Goal: Transaction & Acquisition: Obtain resource

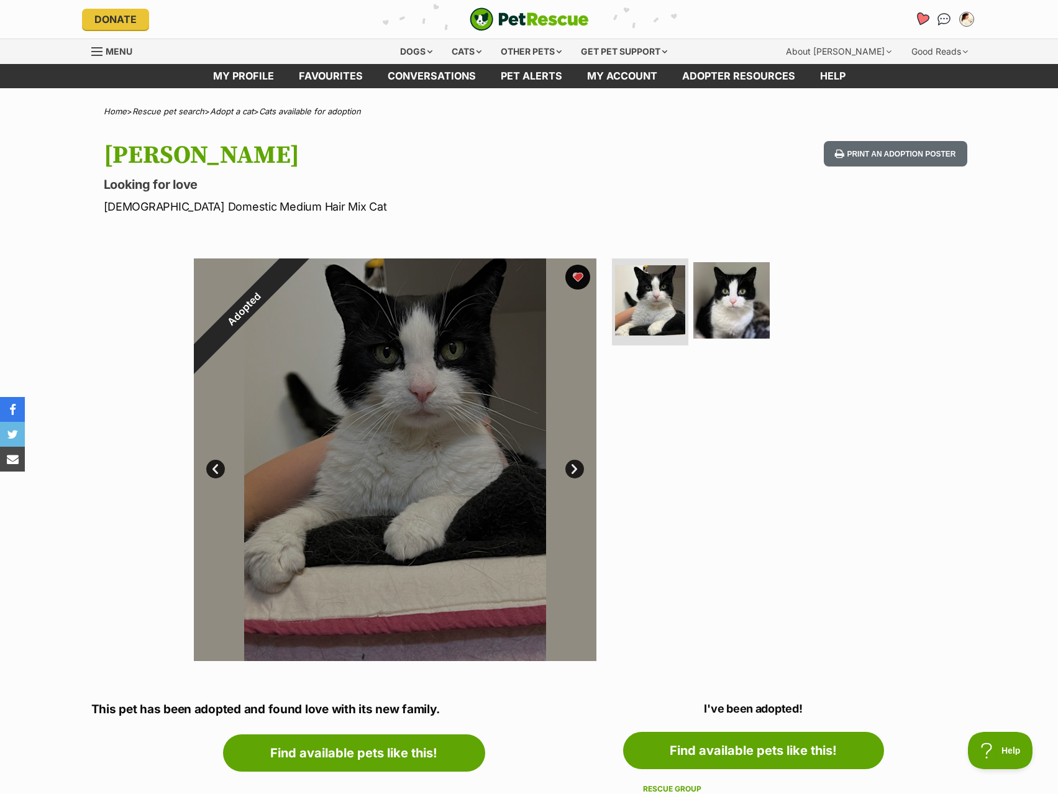
click at [923, 21] on icon "Favourites" at bounding box center [921, 19] width 15 height 14
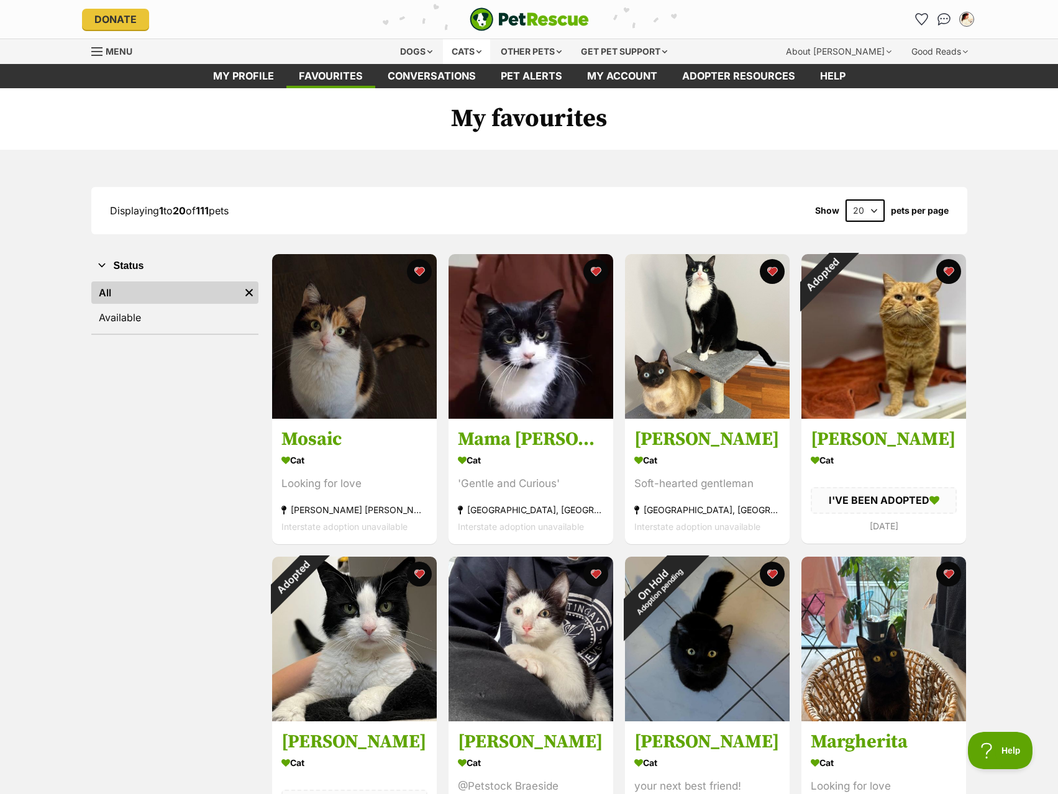
click at [453, 50] on div "Cats" at bounding box center [466, 51] width 47 height 25
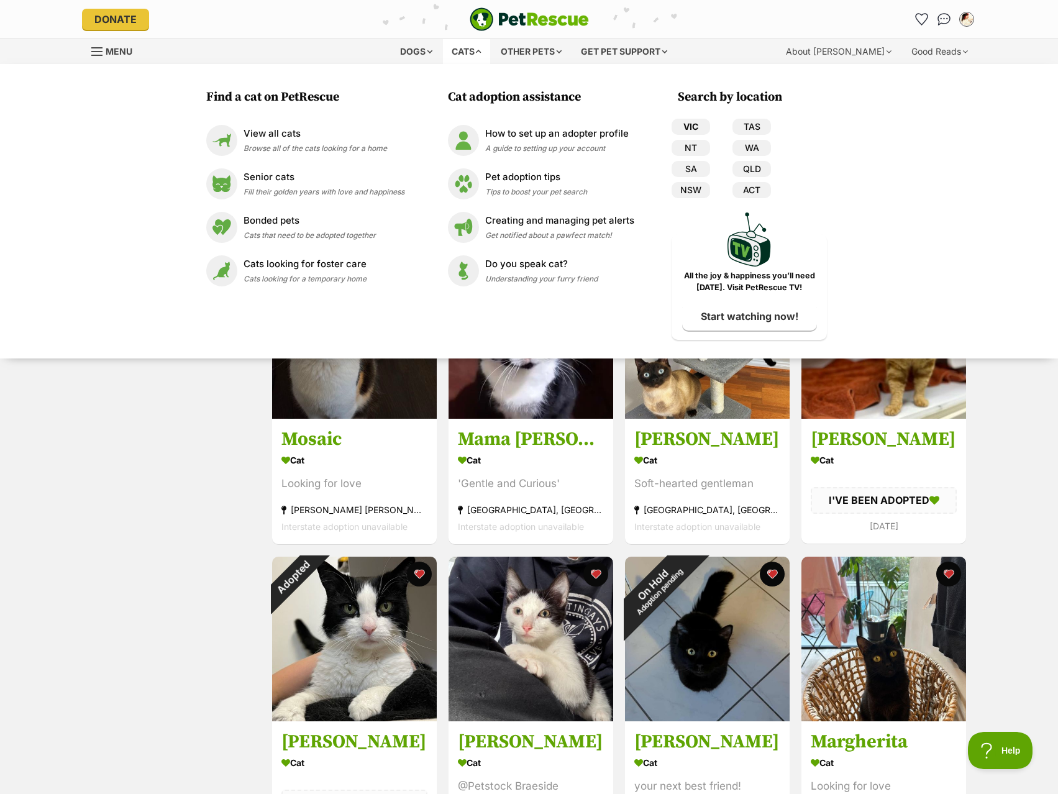
click at [677, 128] on link "VIC" at bounding box center [690, 127] width 39 height 16
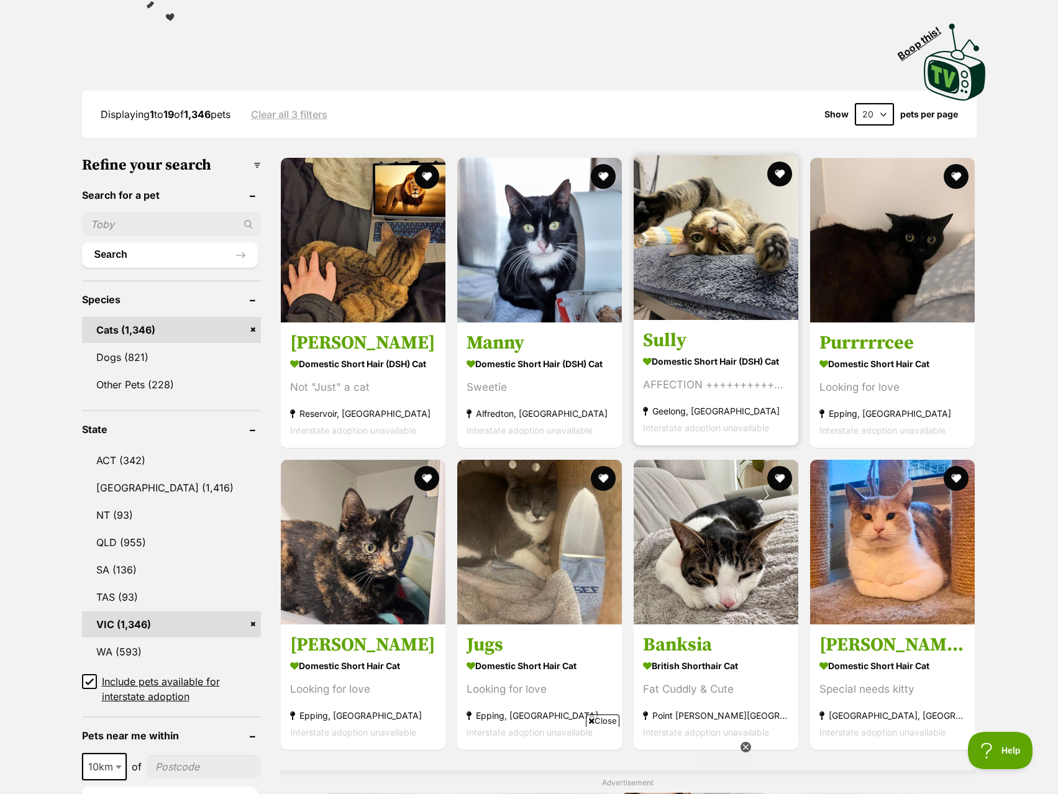
click at [729, 304] on img at bounding box center [716, 237] width 165 height 165
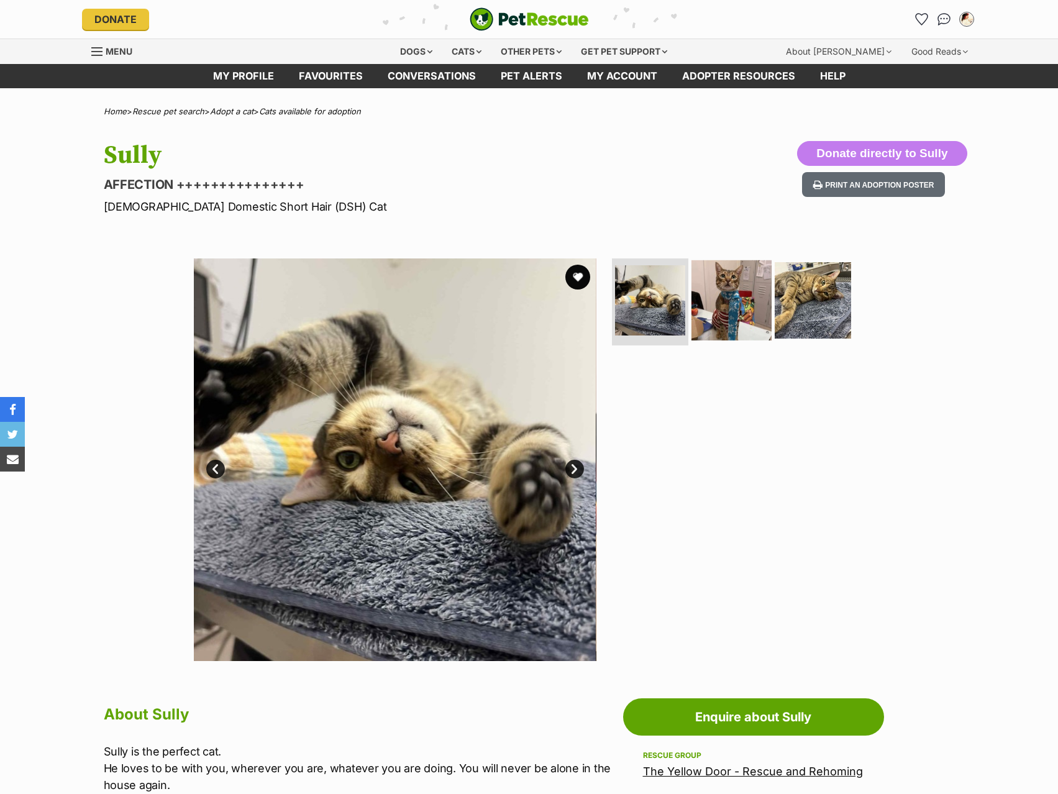
click at [723, 311] on img at bounding box center [731, 300] width 80 height 80
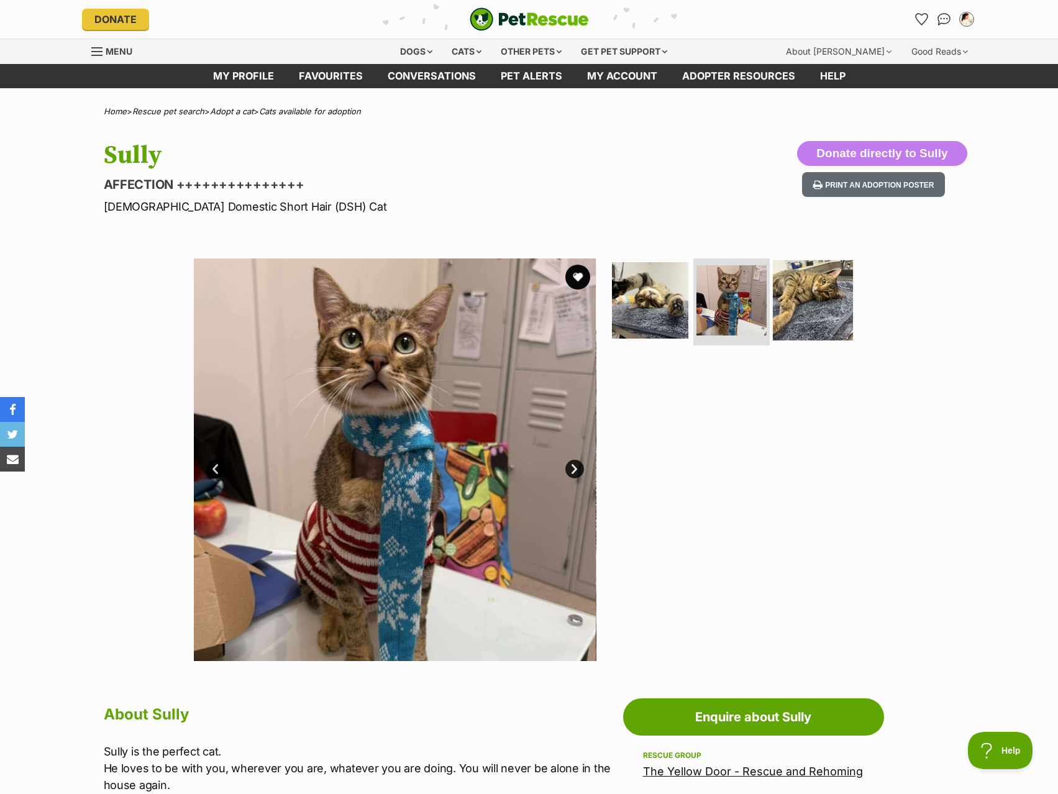
click at [802, 308] on img at bounding box center [813, 300] width 80 height 80
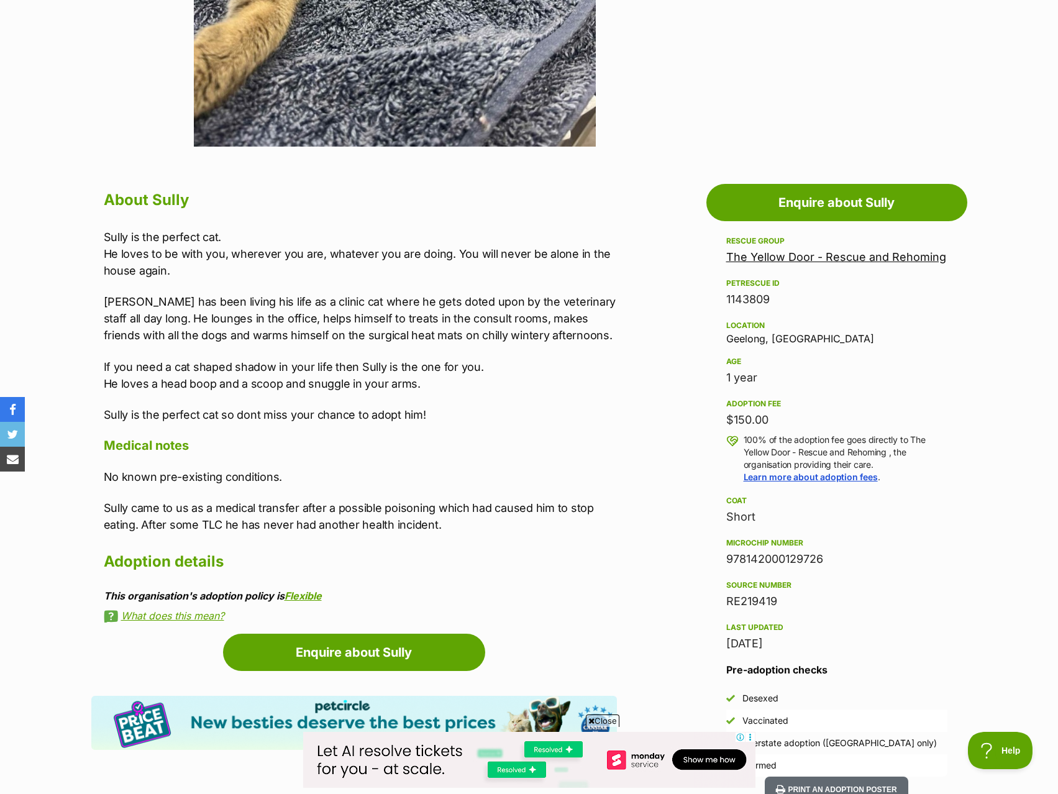
scroll to position [559, 0]
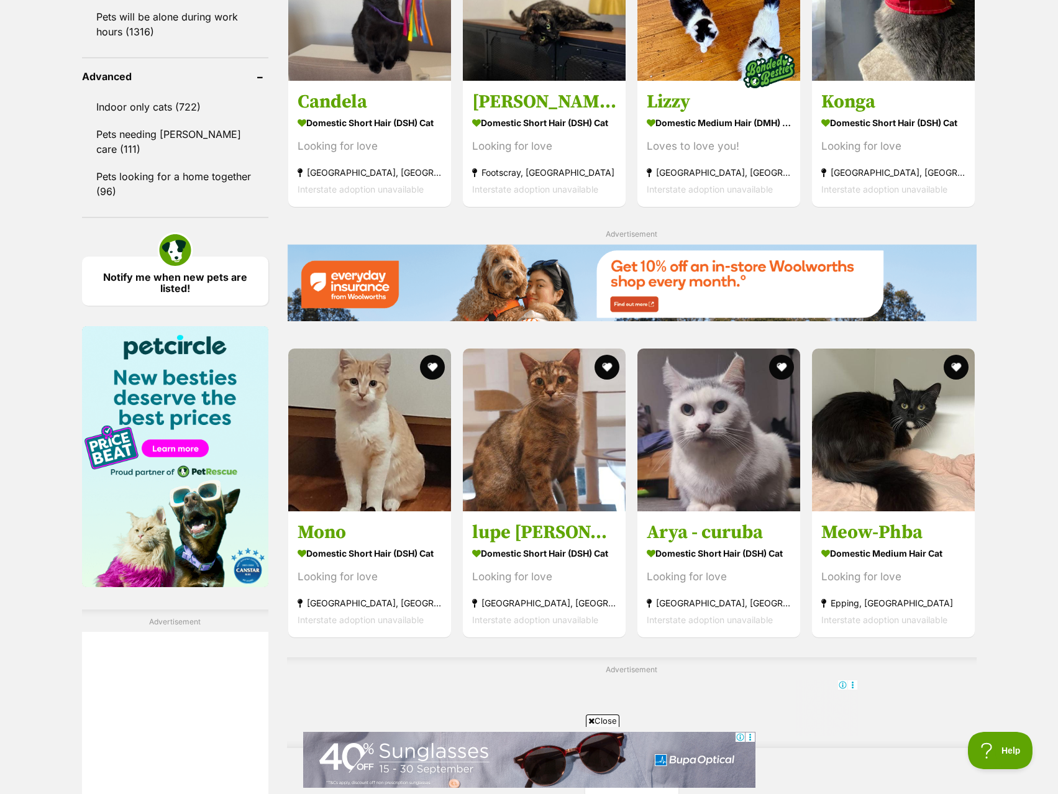
scroll to position [1677, 0]
